Goal: Task Accomplishment & Management: Use online tool/utility

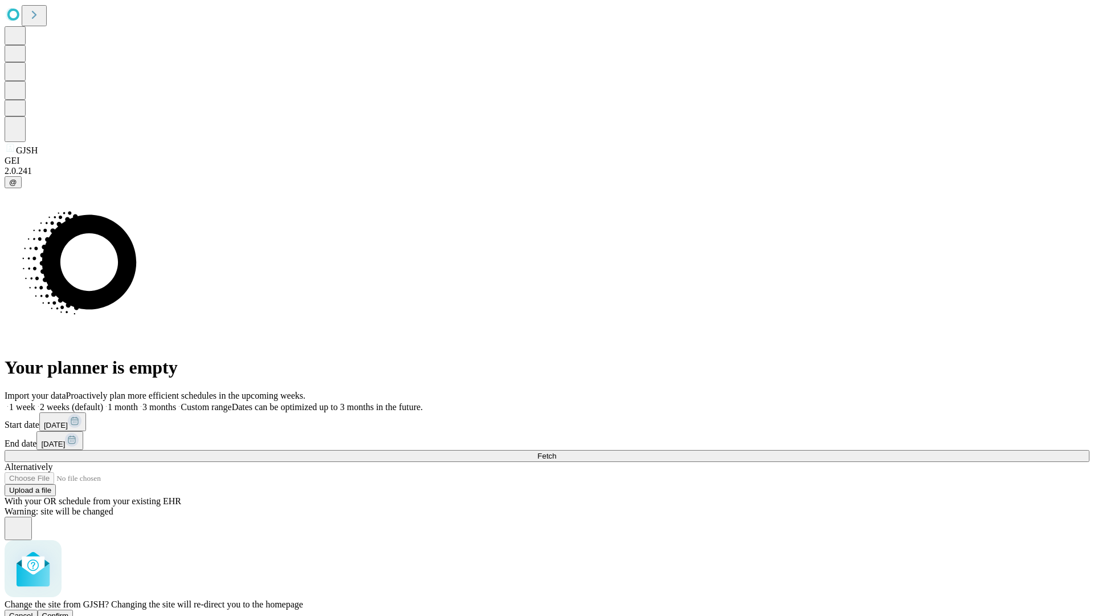
click at [69, 611] on span "Confirm" at bounding box center [55, 615] width 27 height 9
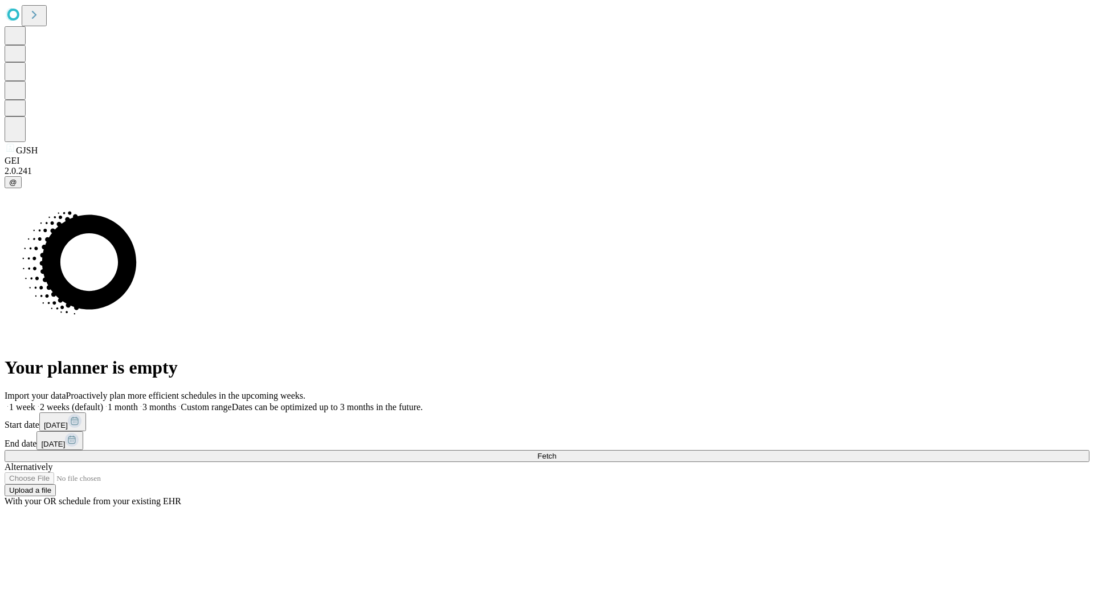
click at [103, 402] on label "2 weeks (default)" at bounding box center [69, 407] width 68 height 10
click at [556, 451] on span "Fetch" at bounding box center [547, 455] width 19 height 9
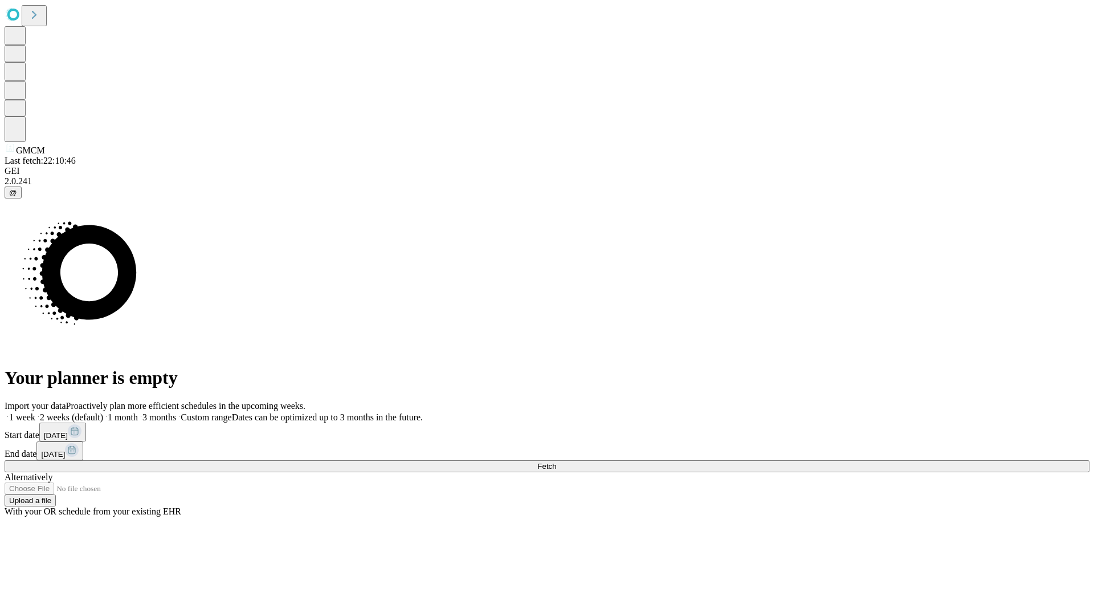
click at [103, 412] on label "2 weeks (default)" at bounding box center [69, 417] width 68 height 10
click at [556, 462] on span "Fetch" at bounding box center [547, 466] width 19 height 9
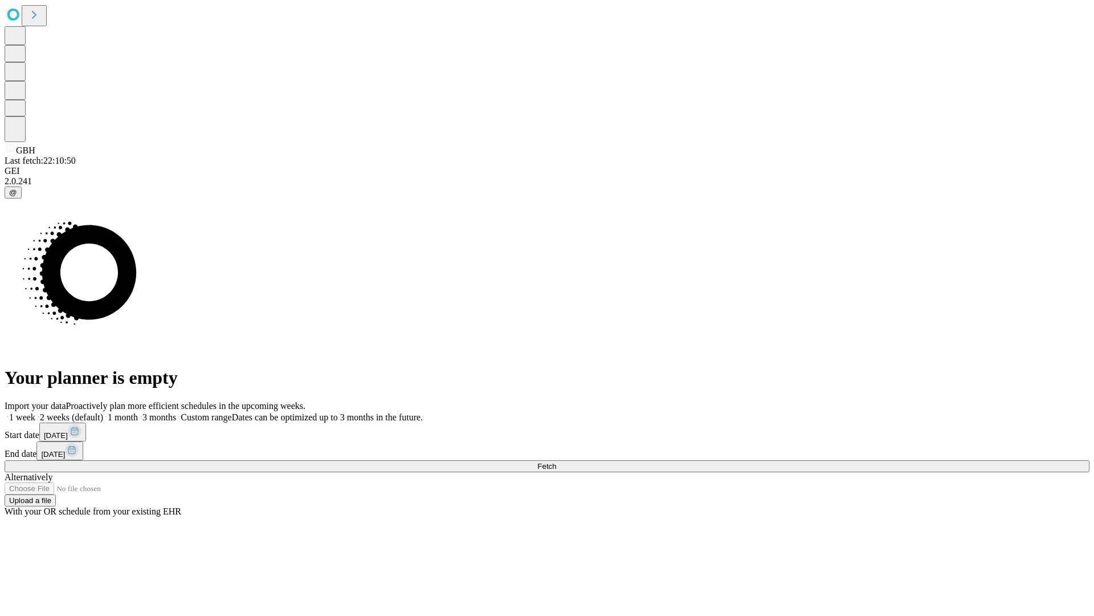
click at [103, 412] on label "2 weeks (default)" at bounding box center [69, 417] width 68 height 10
click at [556, 462] on span "Fetch" at bounding box center [547, 466] width 19 height 9
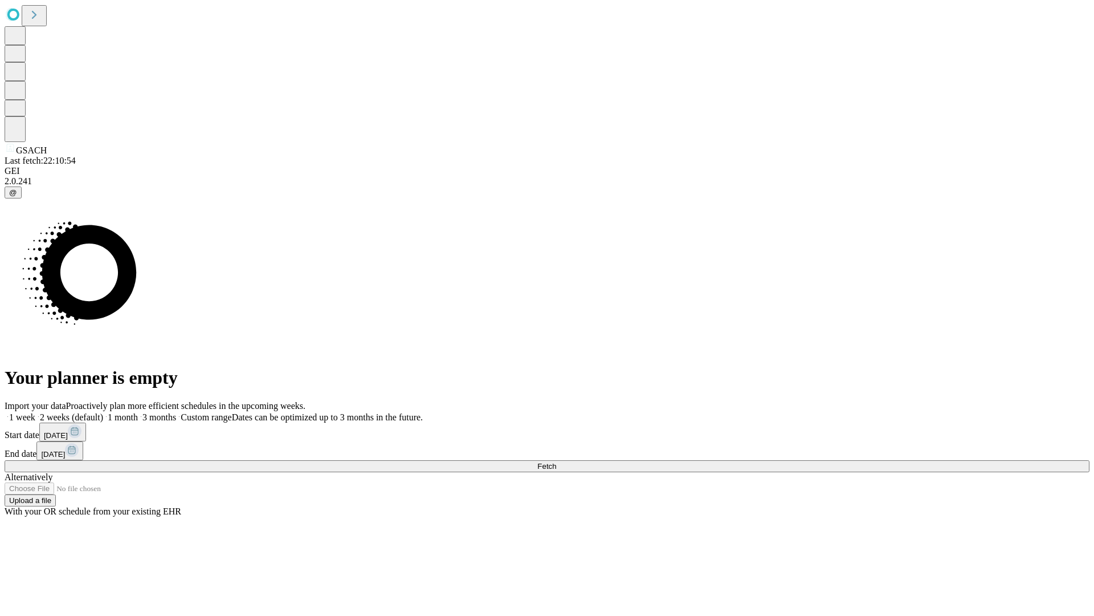
click at [103, 412] on label "2 weeks (default)" at bounding box center [69, 417] width 68 height 10
click at [556, 462] on span "Fetch" at bounding box center [547, 466] width 19 height 9
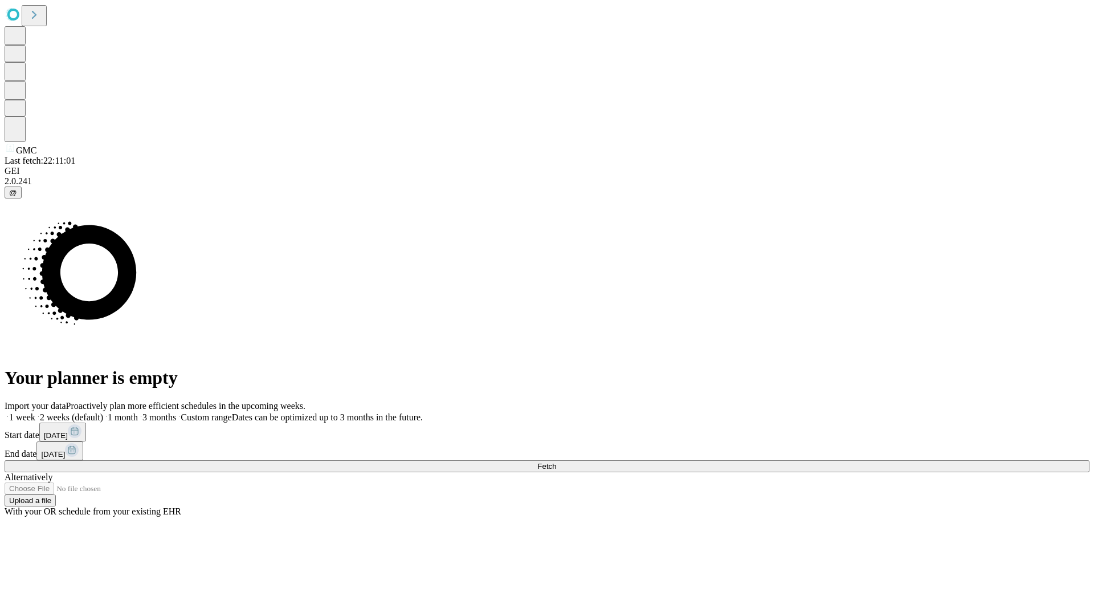
click at [103, 412] on label "2 weeks (default)" at bounding box center [69, 417] width 68 height 10
click at [556, 462] on span "Fetch" at bounding box center [547, 466] width 19 height 9
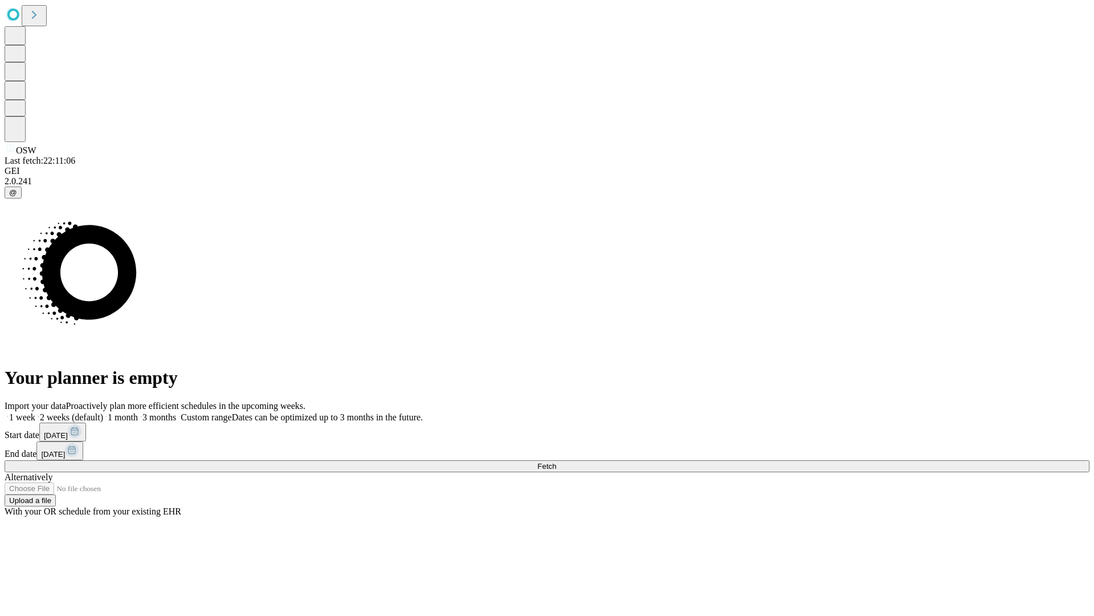
click at [103, 412] on label "2 weeks (default)" at bounding box center [69, 417] width 68 height 10
click at [556, 462] on span "Fetch" at bounding box center [547, 466] width 19 height 9
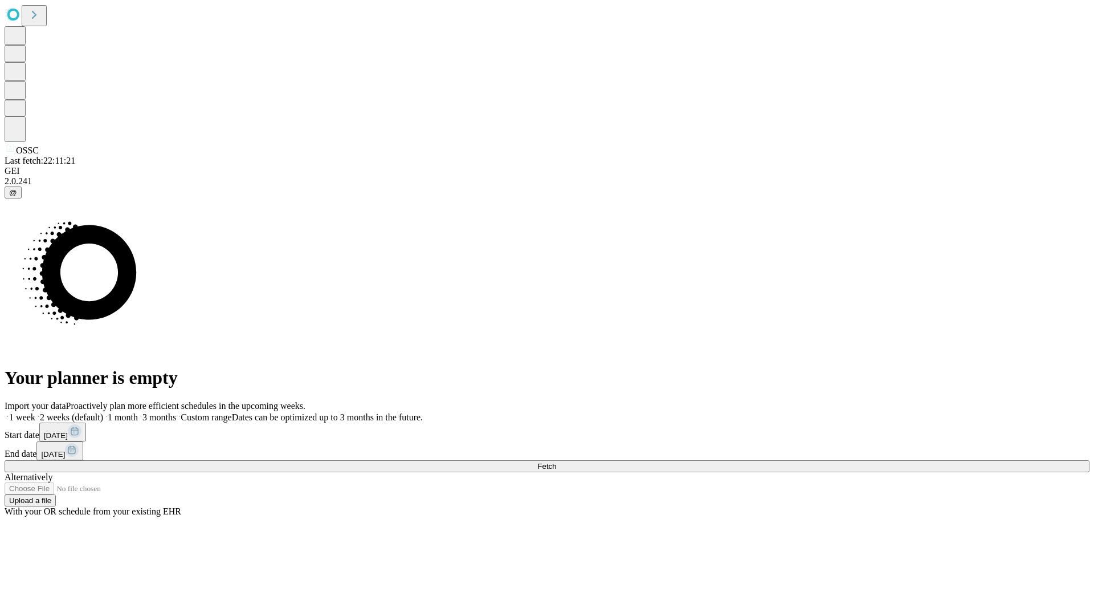
click at [556, 462] on span "Fetch" at bounding box center [547, 466] width 19 height 9
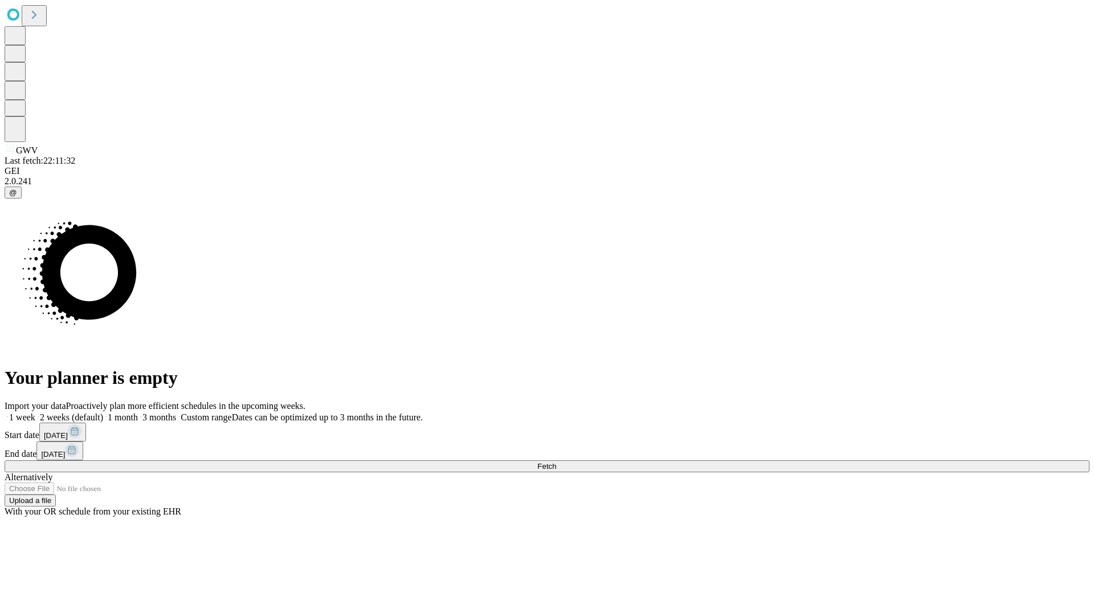
click at [556, 462] on span "Fetch" at bounding box center [547, 466] width 19 height 9
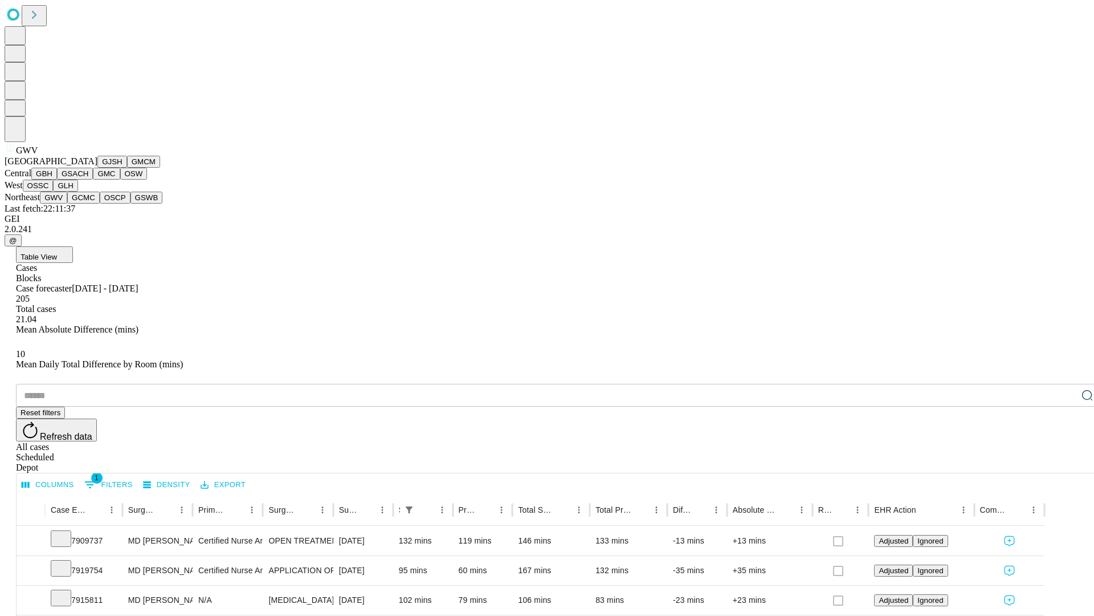
click at [88, 204] on button "GCMC" at bounding box center [83, 198] width 32 height 12
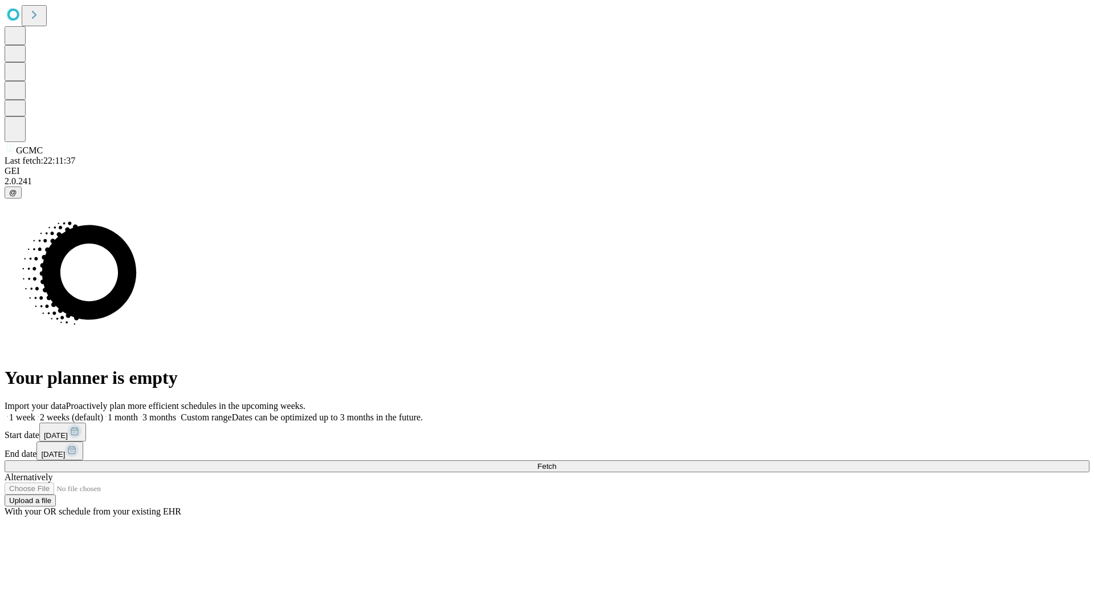
click at [103, 412] on label "2 weeks (default)" at bounding box center [69, 417] width 68 height 10
click at [556, 462] on span "Fetch" at bounding box center [547, 466] width 19 height 9
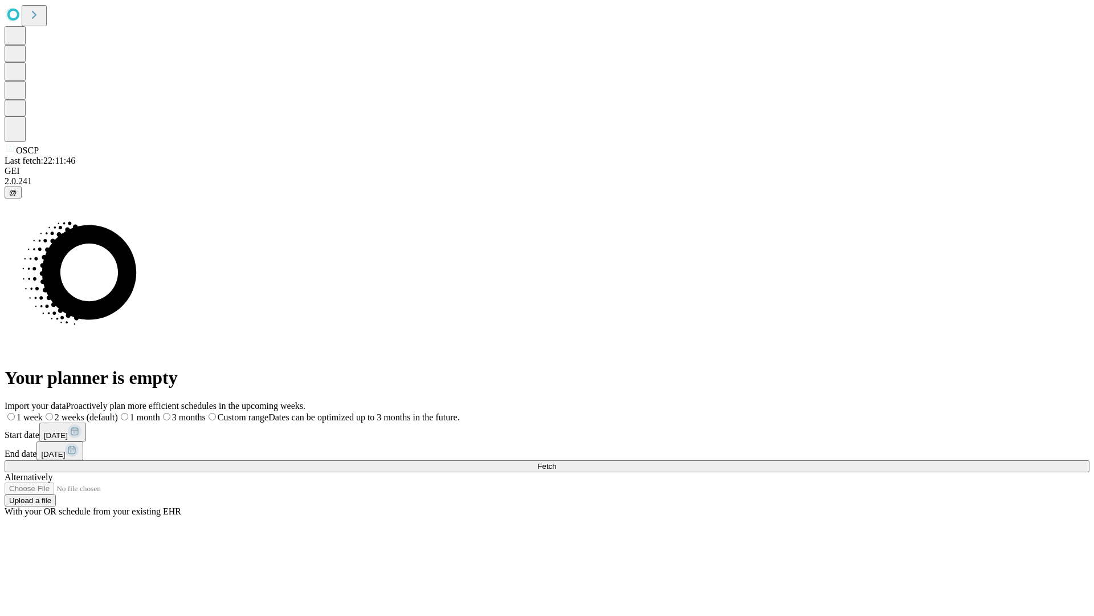
click at [556, 462] on span "Fetch" at bounding box center [547, 466] width 19 height 9
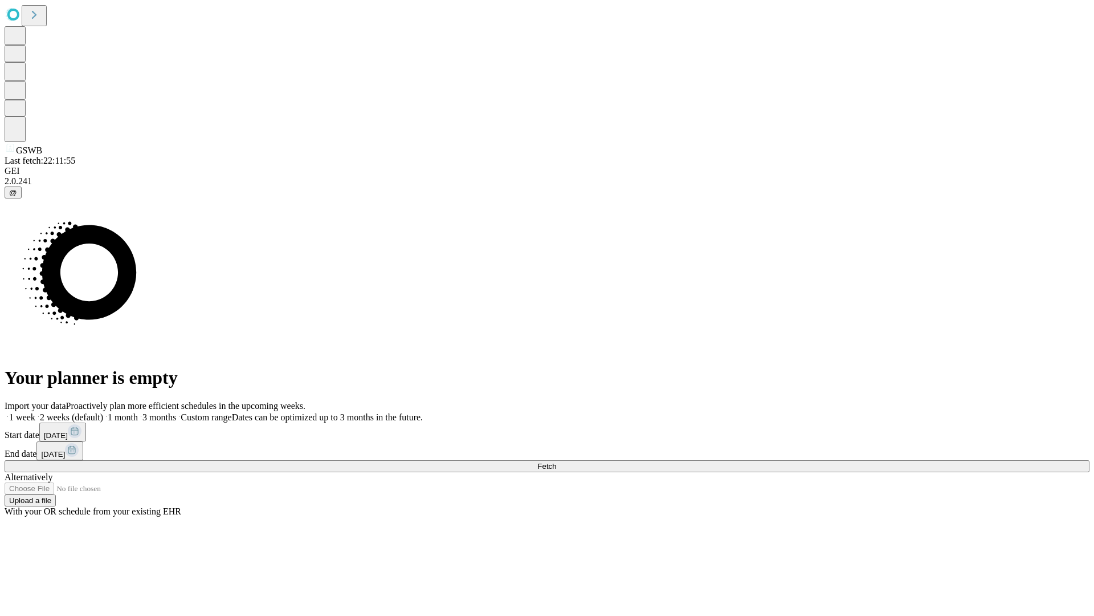
click at [103, 412] on label "2 weeks (default)" at bounding box center [69, 417] width 68 height 10
click at [556, 462] on span "Fetch" at bounding box center [547, 466] width 19 height 9
